Goal: Use online tool/utility: Utilize a website feature to perform a specific function

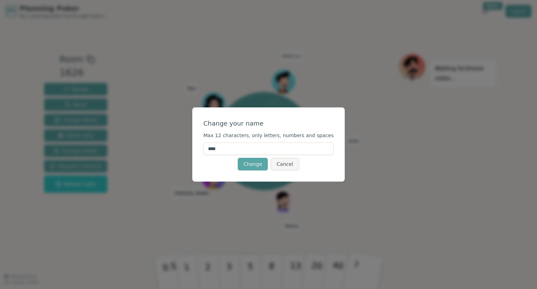
click at [250, 152] on input "****" at bounding box center [268, 148] width 130 height 13
type input "****"
click at [256, 164] on button "Change" at bounding box center [253, 164] width 30 height 13
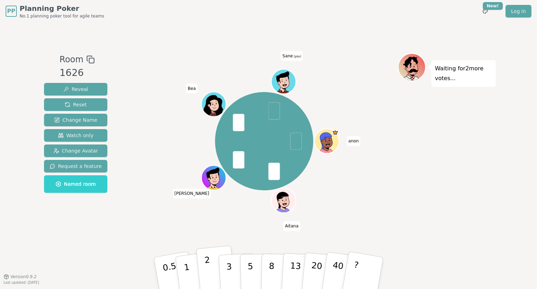
click at [213, 268] on button "2" at bounding box center [216, 273] width 40 height 56
click at [224, 269] on button "3" at bounding box center [237, 273] width 38 height 55
click at [236, 229] on div "anon Aitana [PERSON_NAME] (you)" at bounding box center [263, 149] width 267 height 192
click at [273, 263] on p "8" at bounding box center [271, 273] width 6 height 38
click at [253, 275] on button "5" at bounding box center [258, 272] width 36 height 53
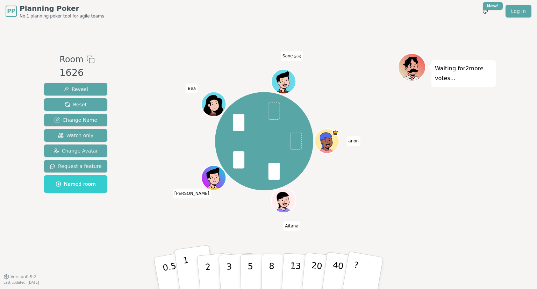
click at [195, 266] on button "1" at bounding box center [195, 273] width 42 height 57
drag, startPoint x: 254, startPoint y: 266, endPoint x: 260, endPoint y: 263, distance: 6.3
click at [254, 266] on button "5" at bounding box center [258, 272] width 36 height 53
click at [247, 268] on button "5" at bounding box center [258, 272] width 36 height 53
click at [326, 206] on div "anon Aitana [PERSON_NAME] (you)" at bounding box center [263, 141] width 267 height 151
